Goal: Information Seeking & Learning: Learn about a topic

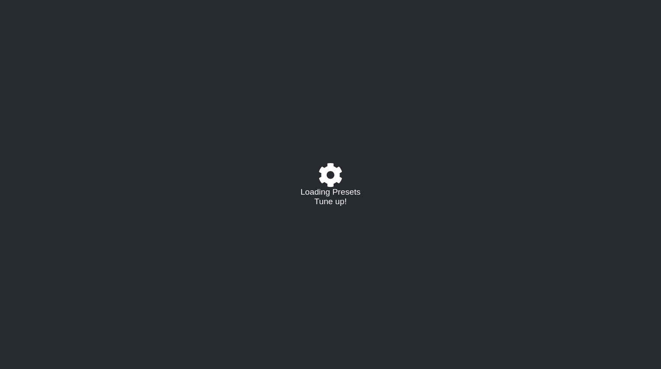
select select "/023602493829"
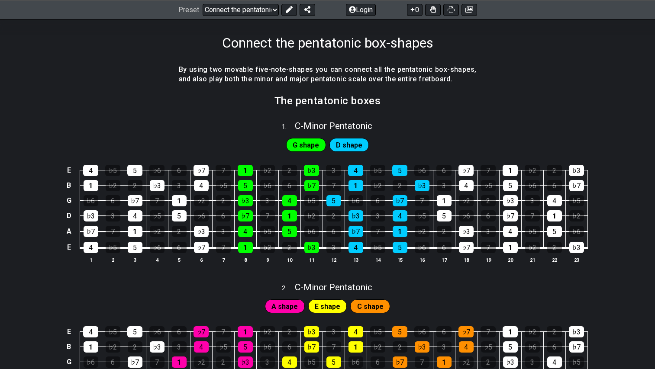
scroll to position [141, 0]
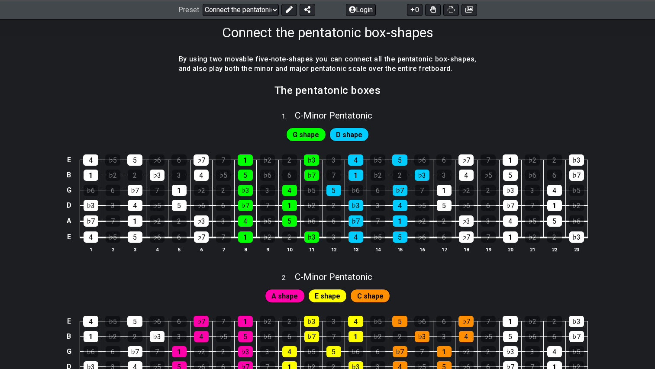
click at [311, 136] on span "G shape" at bounding box center [305, 134] width 26 height 13
click at [353, 134] on span "D shape" at bounding box center [349, 134] width 26 height 13
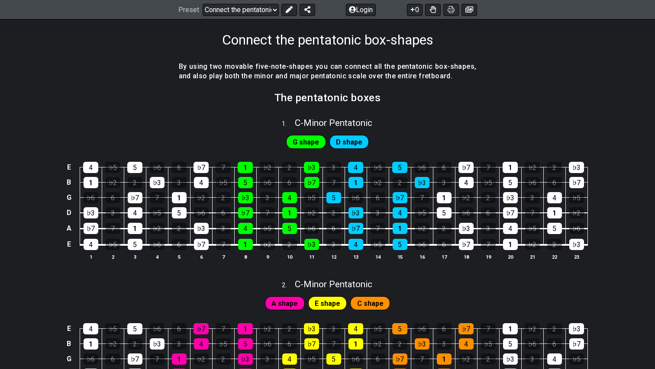
scroll to position [129, 0]
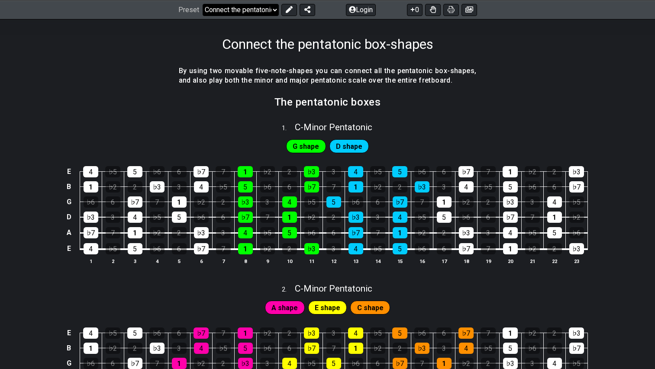
click at [269, 11] on select "Welcome to #fretflip! Connect the pentatonic box-shapes Custom Preset Minor Pen…" at bounding box center [240, 9] width 76 height 12
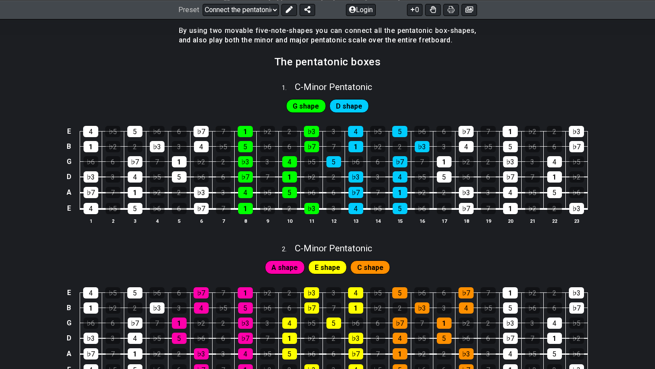
scroll to position [186, 0]
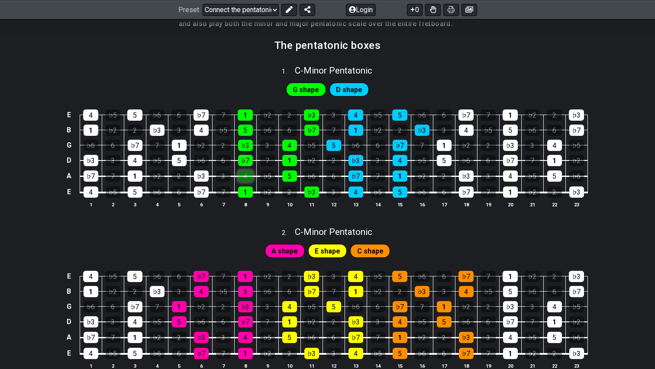
click at [248, 172] on div "4" at bounding box center [245, 175] width 15 height 11
click at [248, 175] on div "4" at bounding box center [245, 175] width 15 height 11
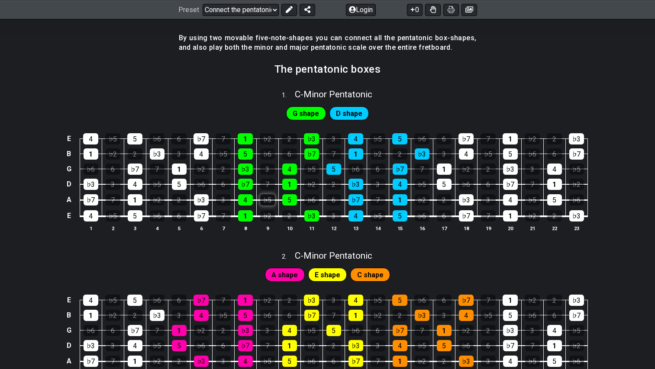
scroll to position [127, 0]
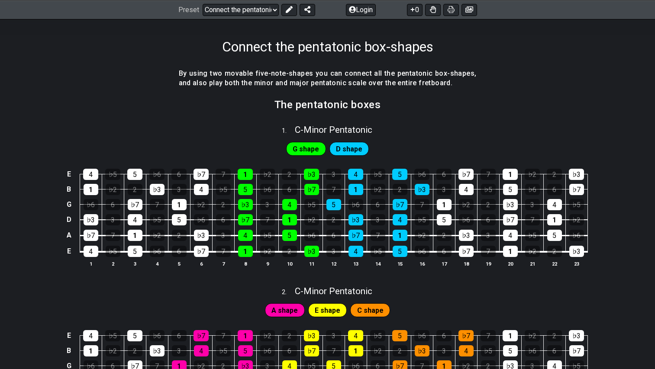
click at [301, 147] on span "G shape" at bounding box center [305, 149] width 26 height 13
click at [343, 148] on span "D shape" at bounding box center [349, 149] width 26 height 13
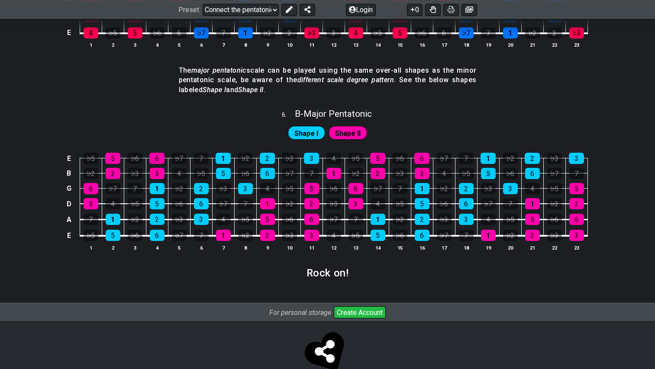
scroll to position [1145, 0]
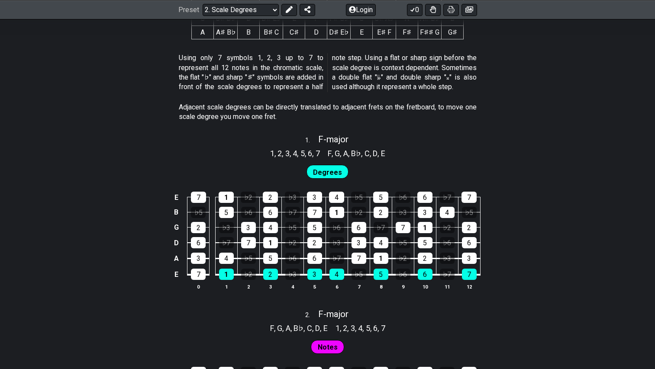
scroll to position [526, 0]
